Goal: Task Accomplishment & Management: Use online tool/utility

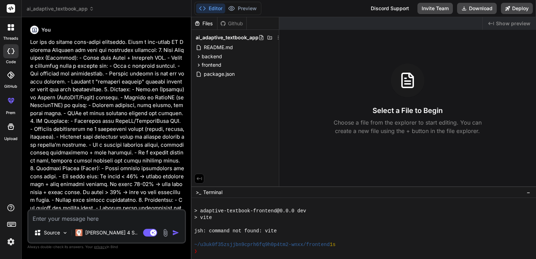
scroll to position [108, 0]
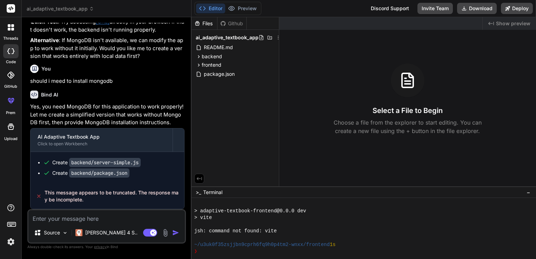
click at [59, 7] on span "ai_adaptive_textbook_app" at bounding box center [60, 8] width 67 height 7
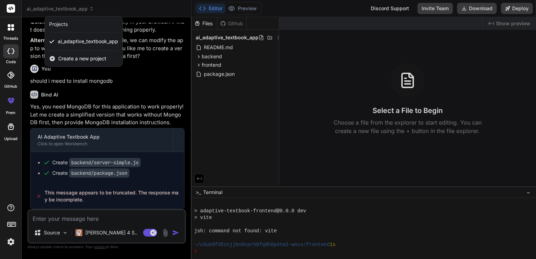
click at [59, 7] on div at bounding box center [268, 129] width 536 height 259
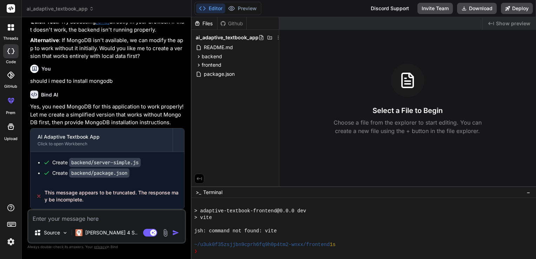
click at [14, 32] on div at bounding box center [11, 27] width 15 height 15
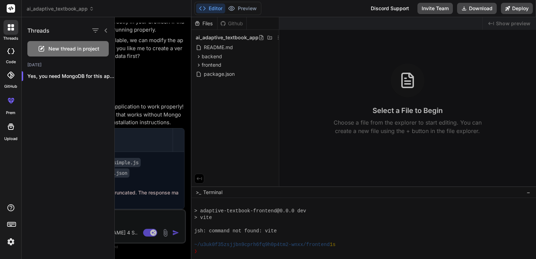
click at [62, 47] on span "New thread in project" at bounding box center [73, 48] width 51 height 7
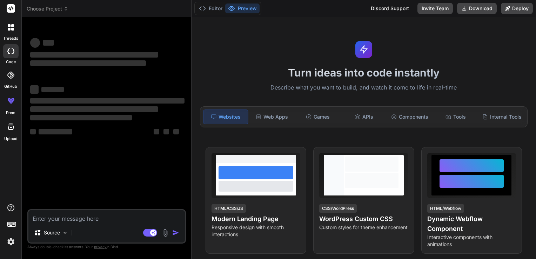
scroll to position [135, 0]
click at [272, 117] on div "Web Apps" at bounding box center [272, 116] width 45 height 15
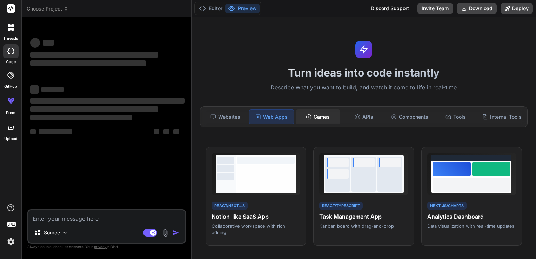
click at [324, 115] on div "Games" at bounding box center [317, 116] width 45 height 15
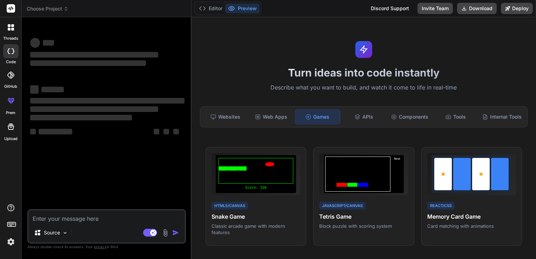
type textarea "x"
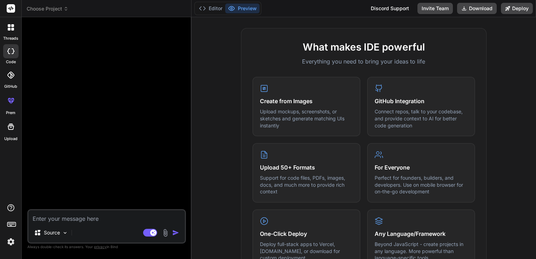
scroll to position [0, 0]
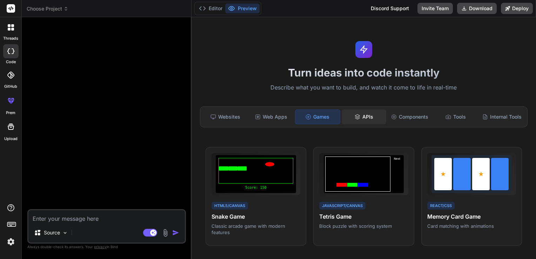
click at [360, 117] on div "APIs" at bounding box center [363, 116] width 45 height 15
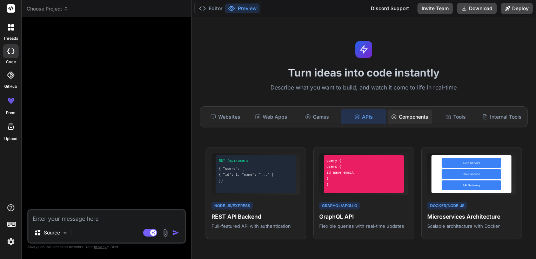
click at [416, 112] on div "Components" at bounding box center [409, 116] width 45 height 15
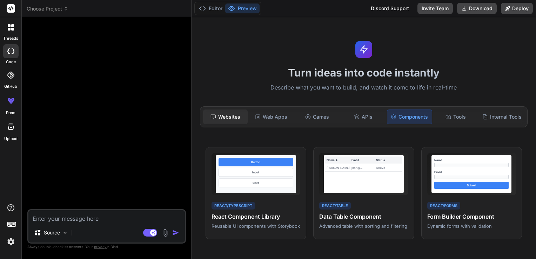
click at [211, 120] on div "Websites" at bounding box center [225, 116] width 45 height 15
